Goal: Navigation & Orientation: Find specific page/section

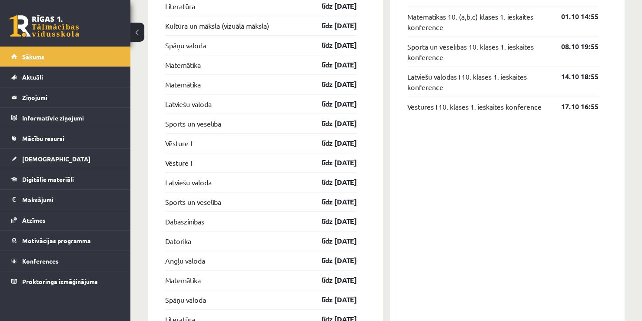
scroll to position [869, 0]
click at [48, 181] on span "Digitālie materiāli" at bounding box center [48, 179] width 52 height 8
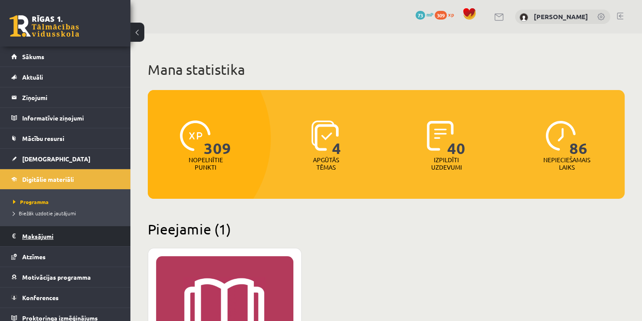
click at [83, 240] on legend "Maksājumi 0" at bounding box center [70, 236] width 97 height 20
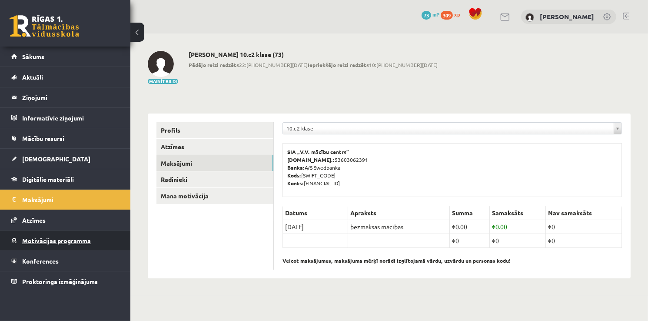
click at [62, 233] on link "Motivācijas programma" at bounding box center [65, 240] width 108 height 20
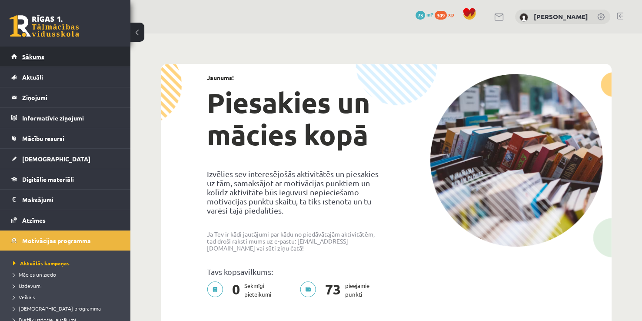
click at [82, 63] on link "Sākums" at bounding box center [65, 57] width 108 height 20
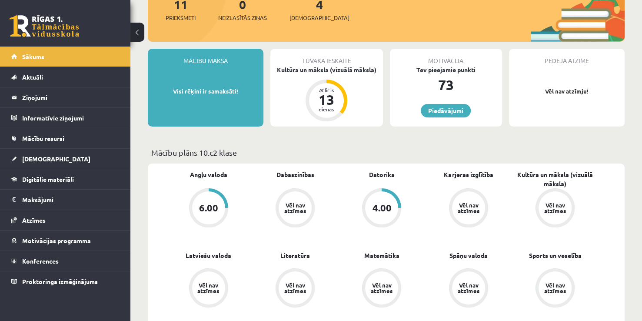
scroll to position [261, 0]
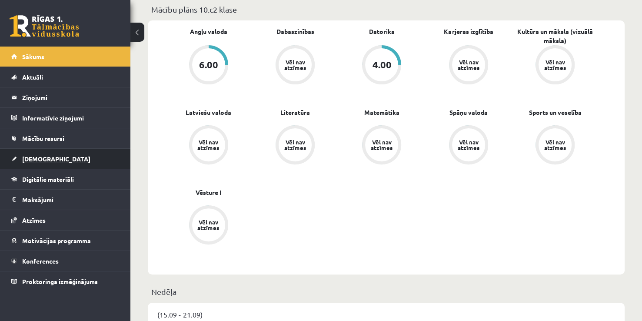
click at [51, 160] on link "[DEMOGRAPHIC_DATA]" at bounding box center [65, 159] width 108 height 20
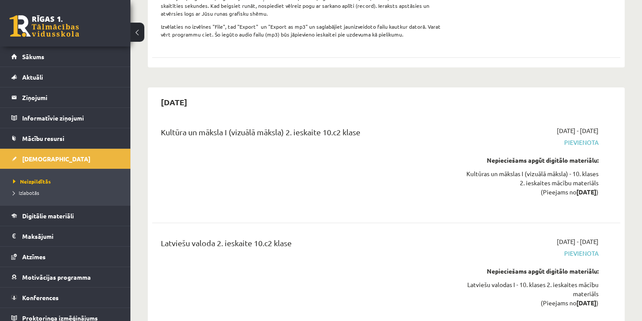
scroll to position [3304, 0]
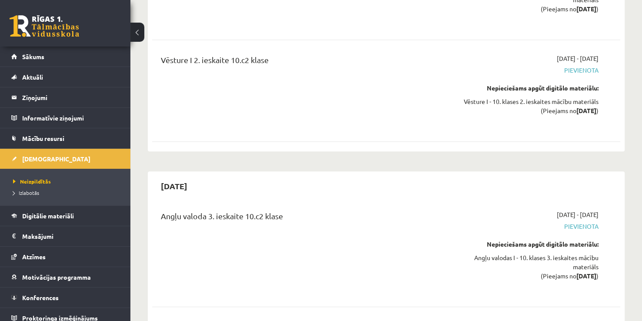
scroll to position [0, 0]
